Goal: Transaction & Acquisition: Purchase product/service

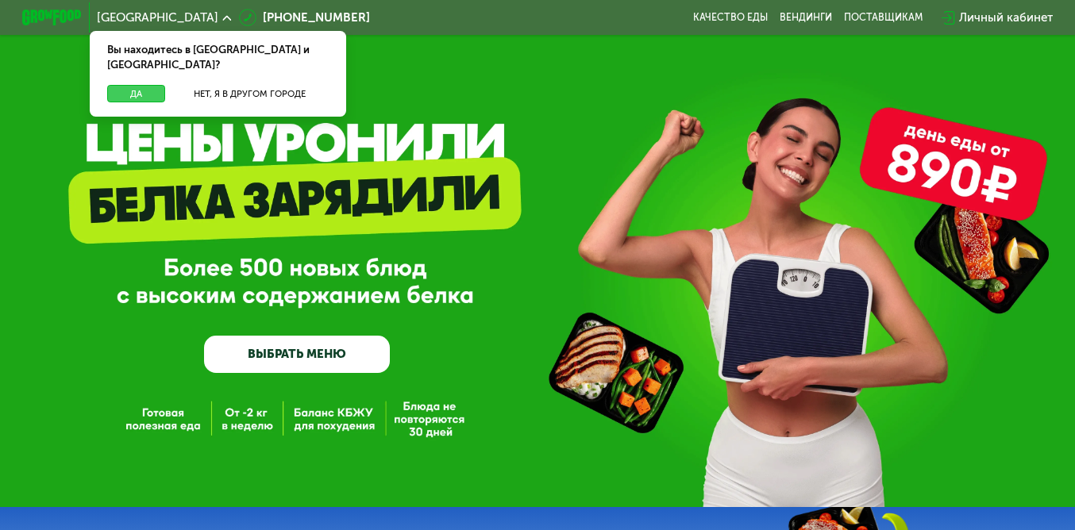
click at [133, 85] on button "Да" at bounding box center [136, 94] width 58 height 18
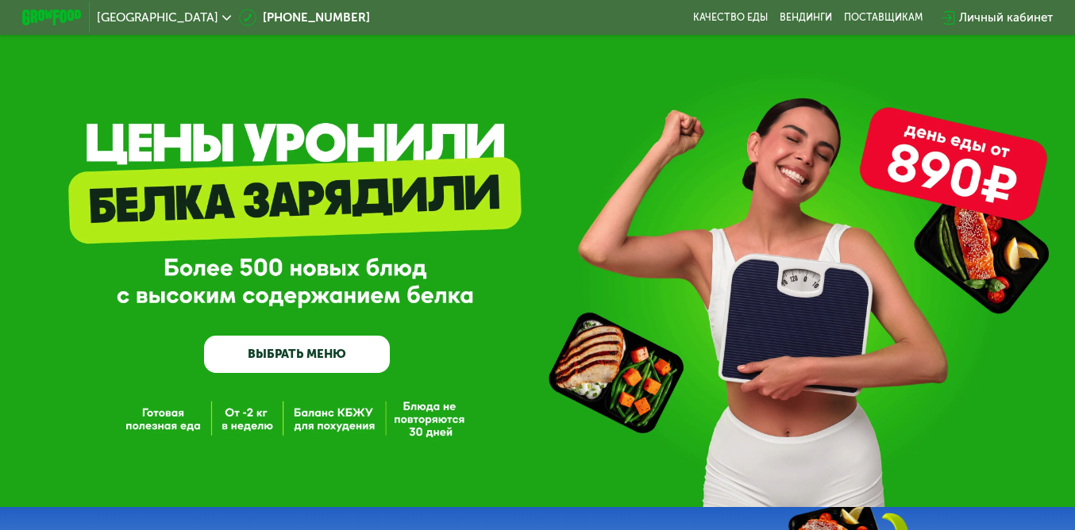
click at [348, 362] on link "ВЫБРАТЬ МЕНЮ" at bounding box center [297, 354] width 186 height 37
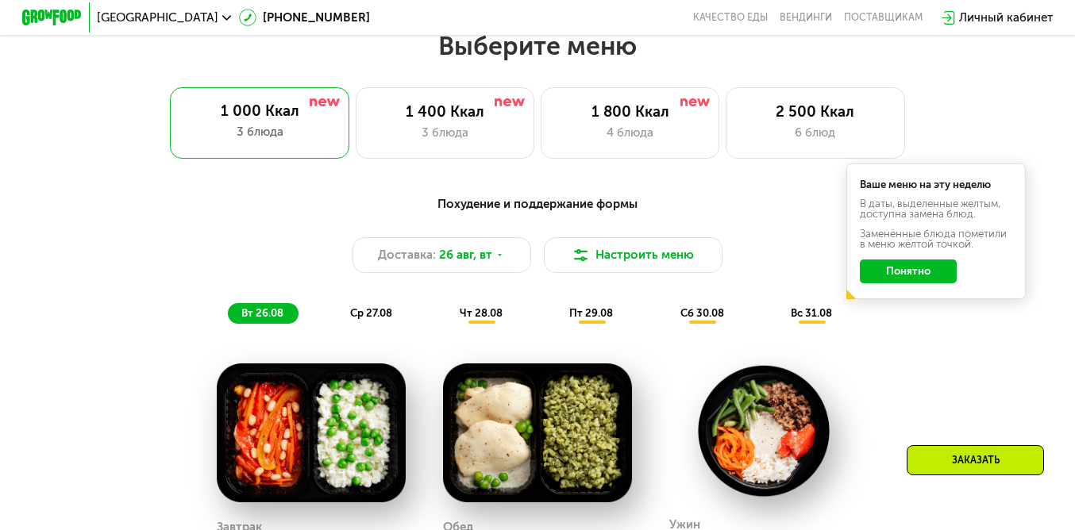
scroll to position [649, 0]
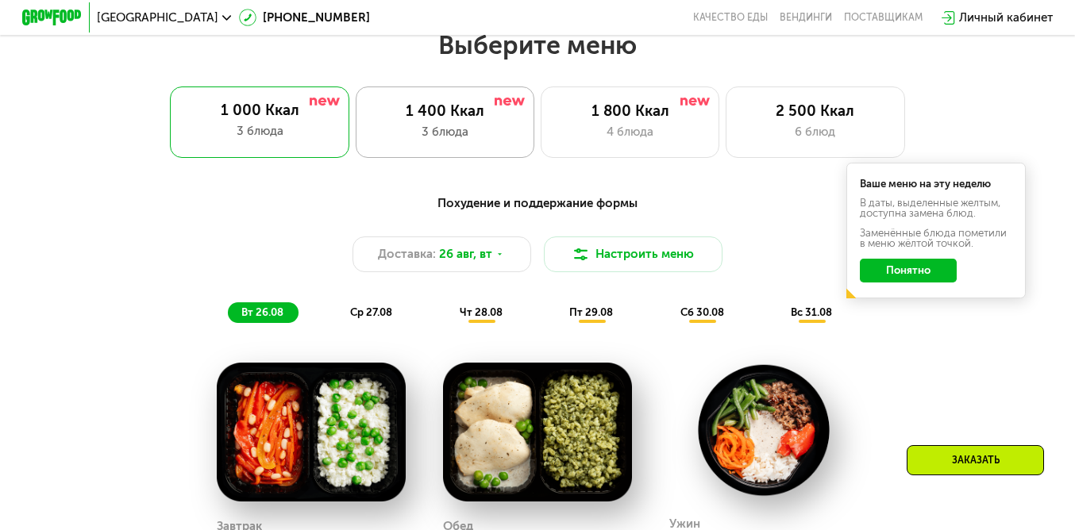
click at [413, 121] on div "1 400 Ккал" at bounding box center [445, 111] width 148 height 18
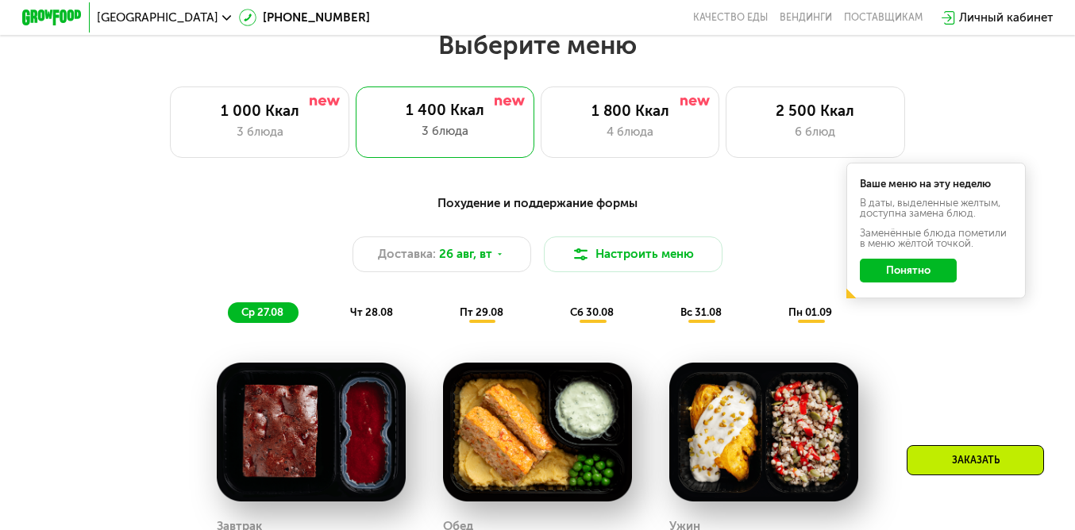
click at [913, 283] on button "Понятно" at bounding box center [907, 271] width 97 height 24
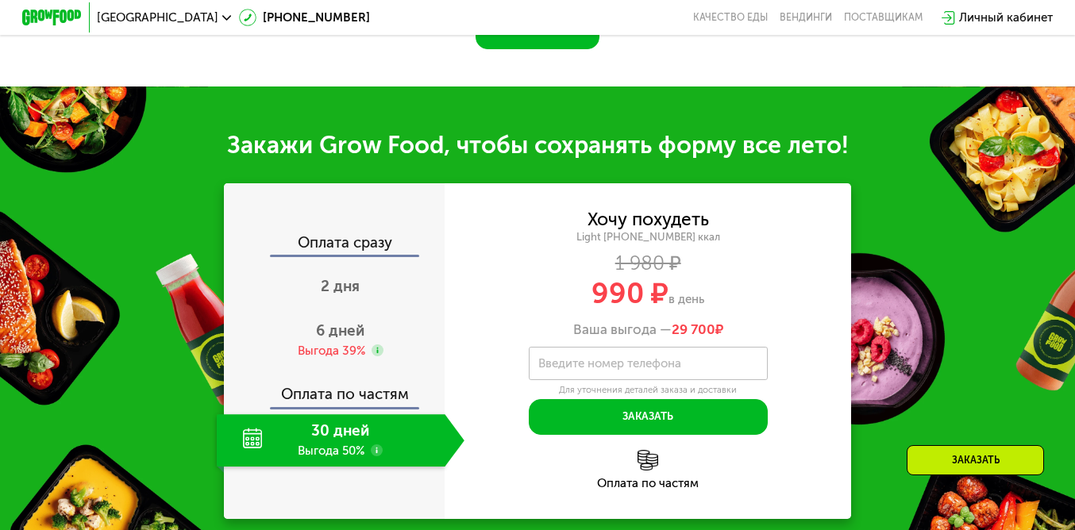
scroll to position [1443, 0]
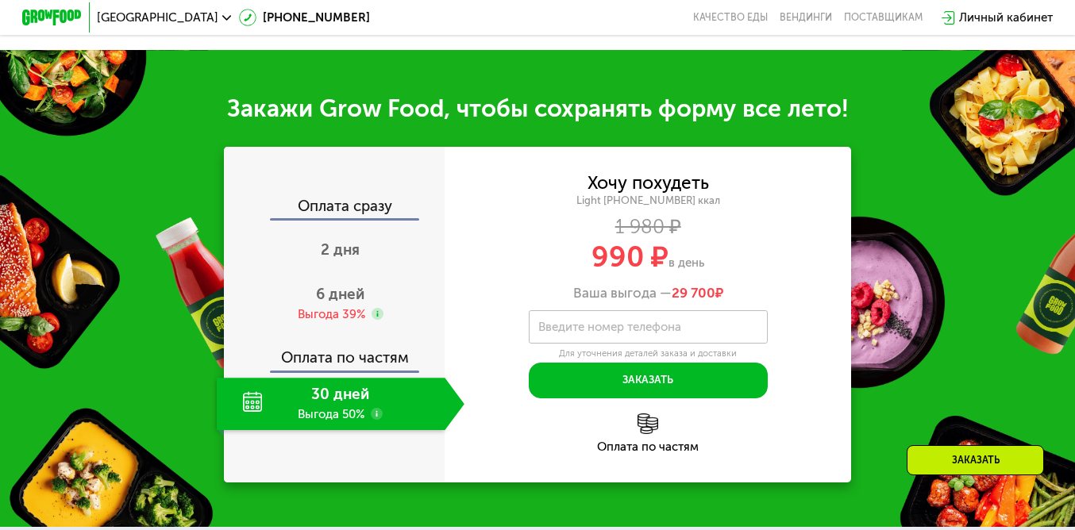
click at [337, 425] on div "30 дней Выгода 50%" at bounding box center [331, 404] width 229 height 52
click at [438, 416] on div "30 дней Выгода 50%" at bounding box center [331, 404] width 229 height 52
click at [344, 412] on div "30 дней Выгода 50%" at bounding box center [331, 404] width 229 height 52
click at [345, 303] on span "6 дней" at bounding box center [340, 294] width 48 height 18
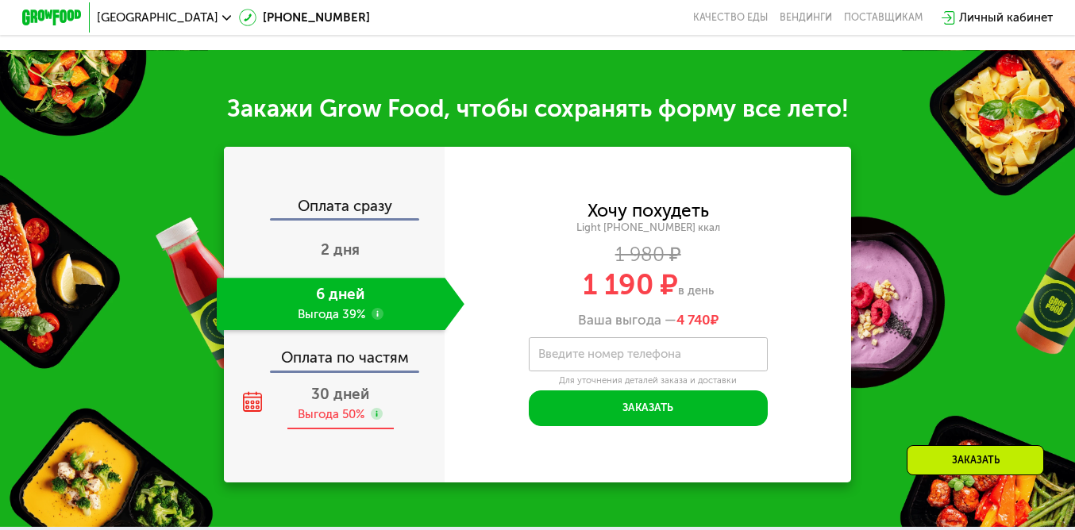
click at [338, 402] on div "30 дней Выгода 50%" at bounding box center [341, 404] width 248 height 52
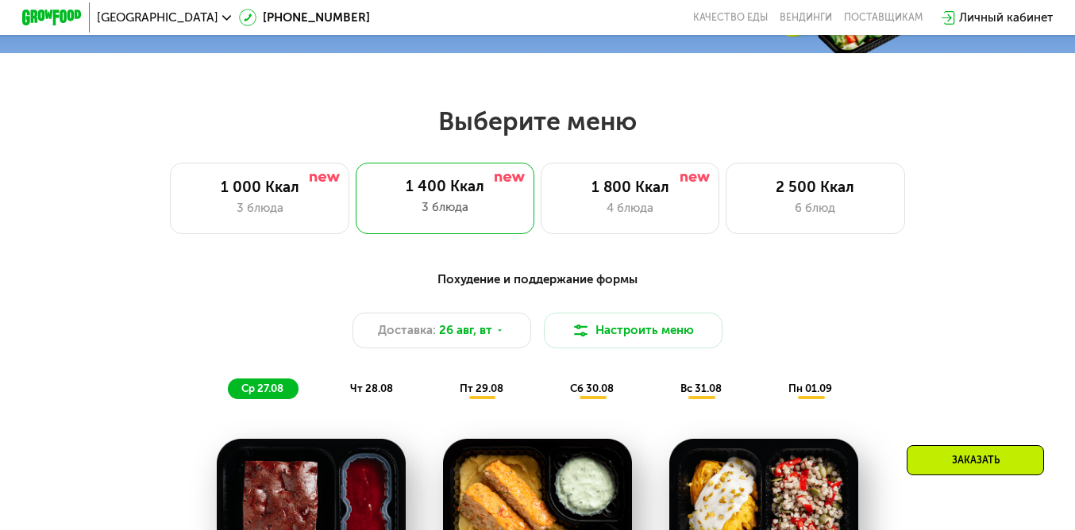
scroll to position [570, 0]
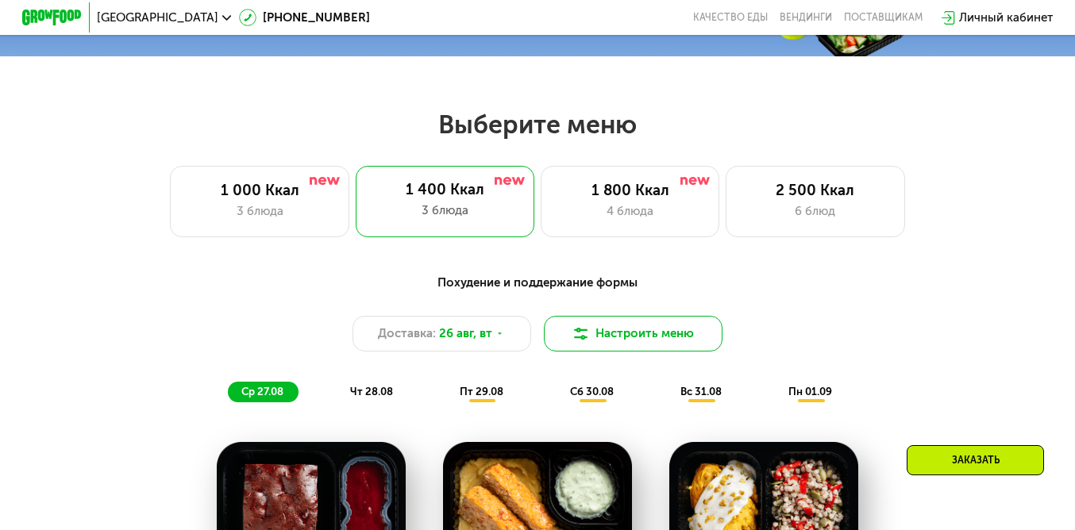
click at [586, 352] on button "Настроить меню" at bounding box center [633, 334] width 179 height 36
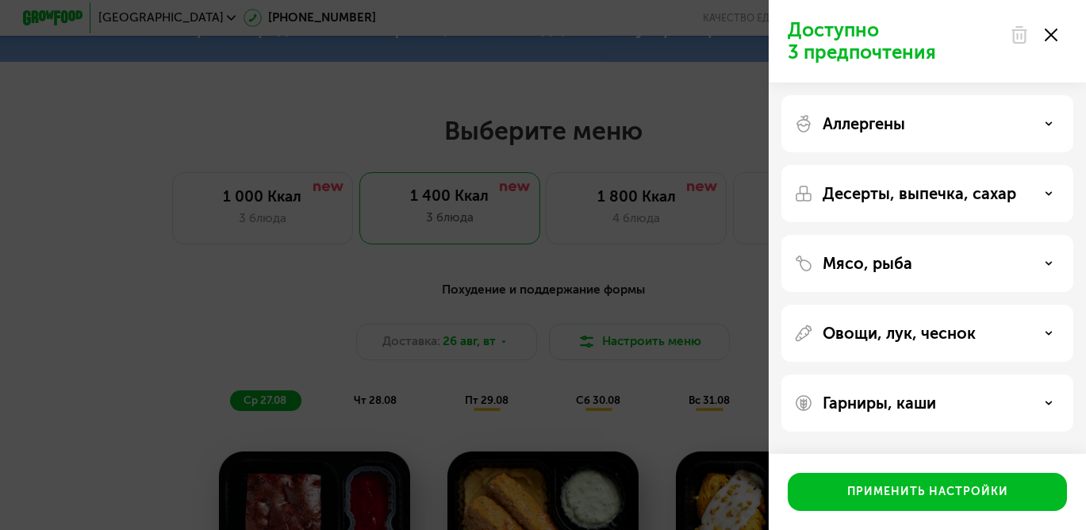
click at [1057, 34] on icon at bounding box center [1051, 35] width 13 height 13
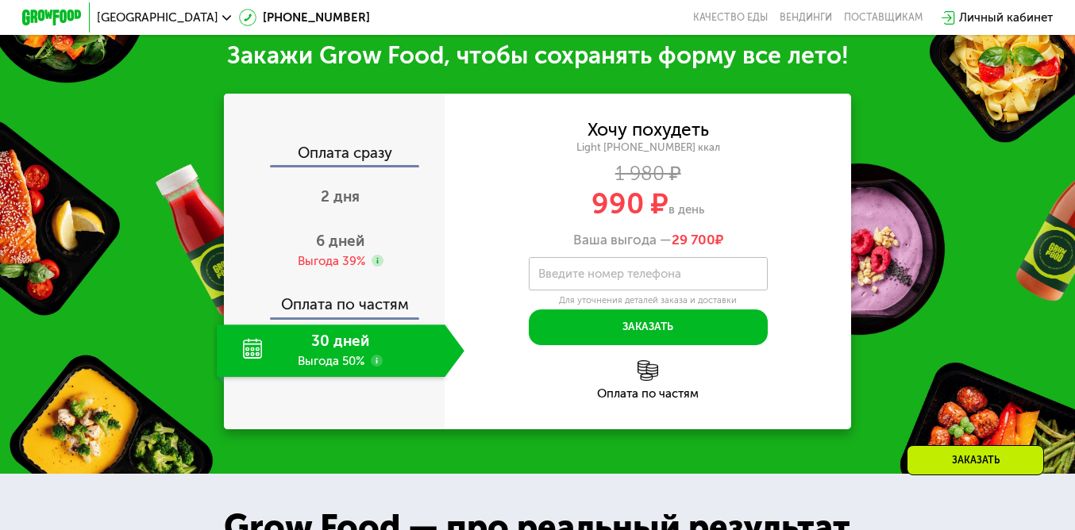
scroll to position [1522, 0]
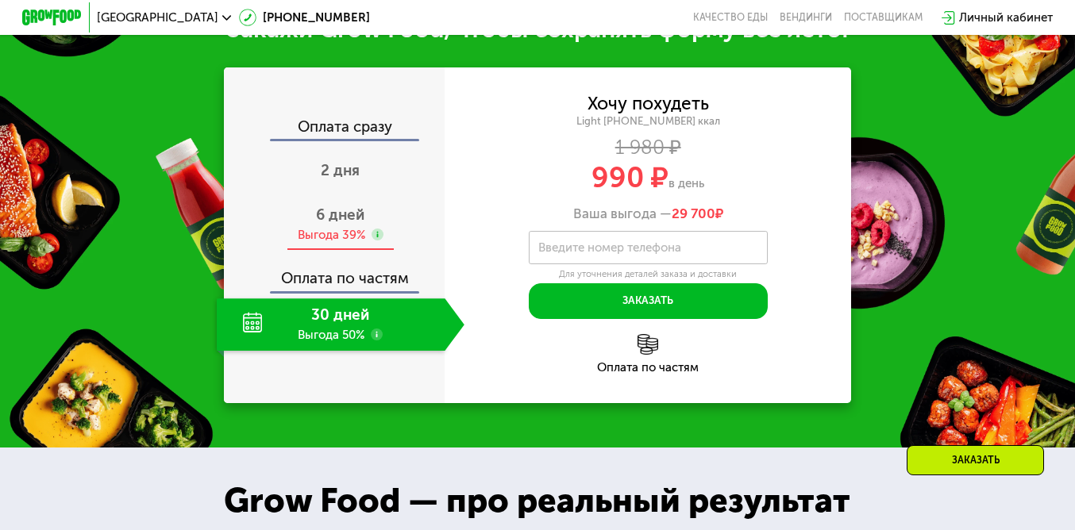
click at [309, 222] on div "6 дней Выгода 39%" at bounding box center [341, 224] width 248 height 52
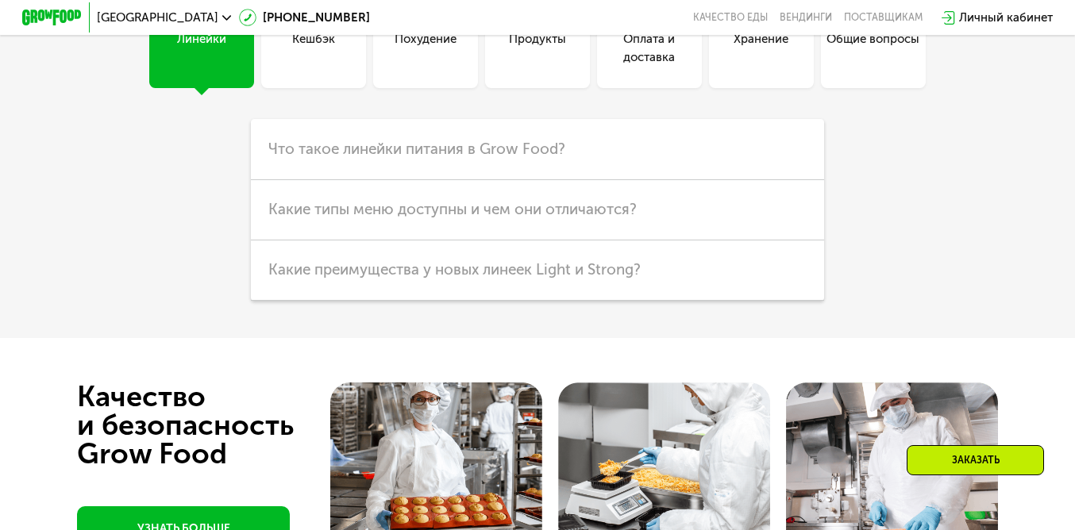
scroll to position [3744, 0]
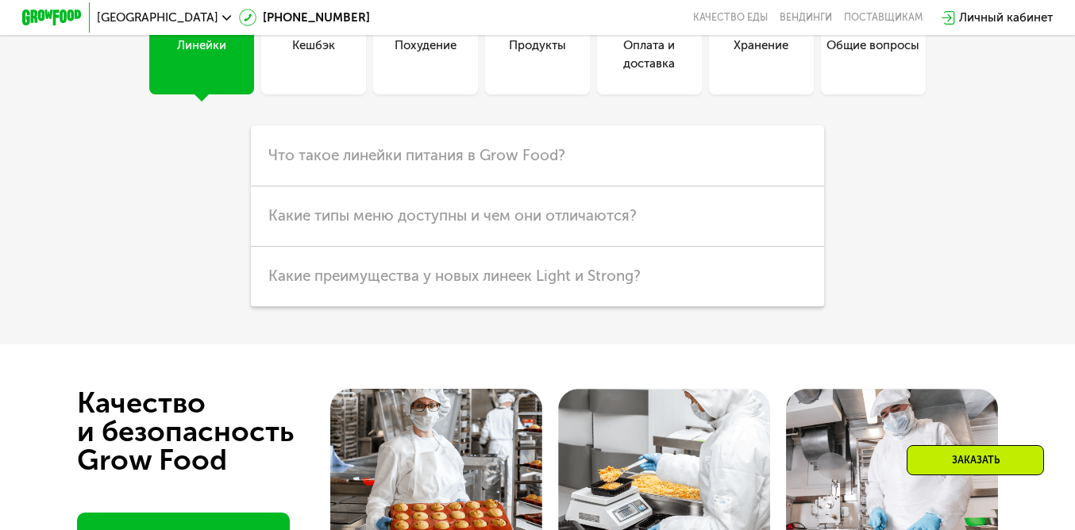
click at [657, 94] on div "Оплата и доставка" at bounding box center [649, 42] width 105 height 105
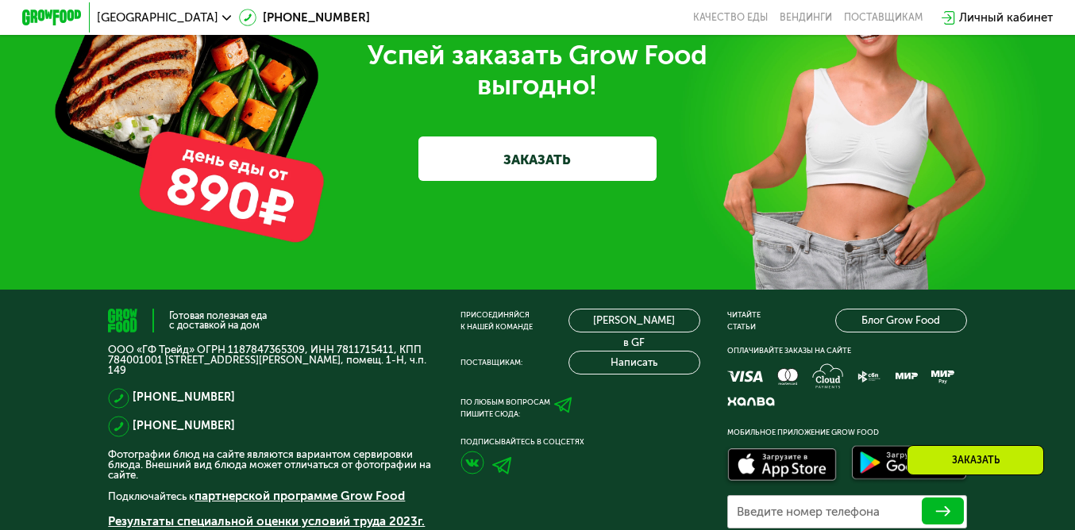
scroll to position [4696, 0]
